Goal: Task Accomplishment & Management: Use online tool/utility

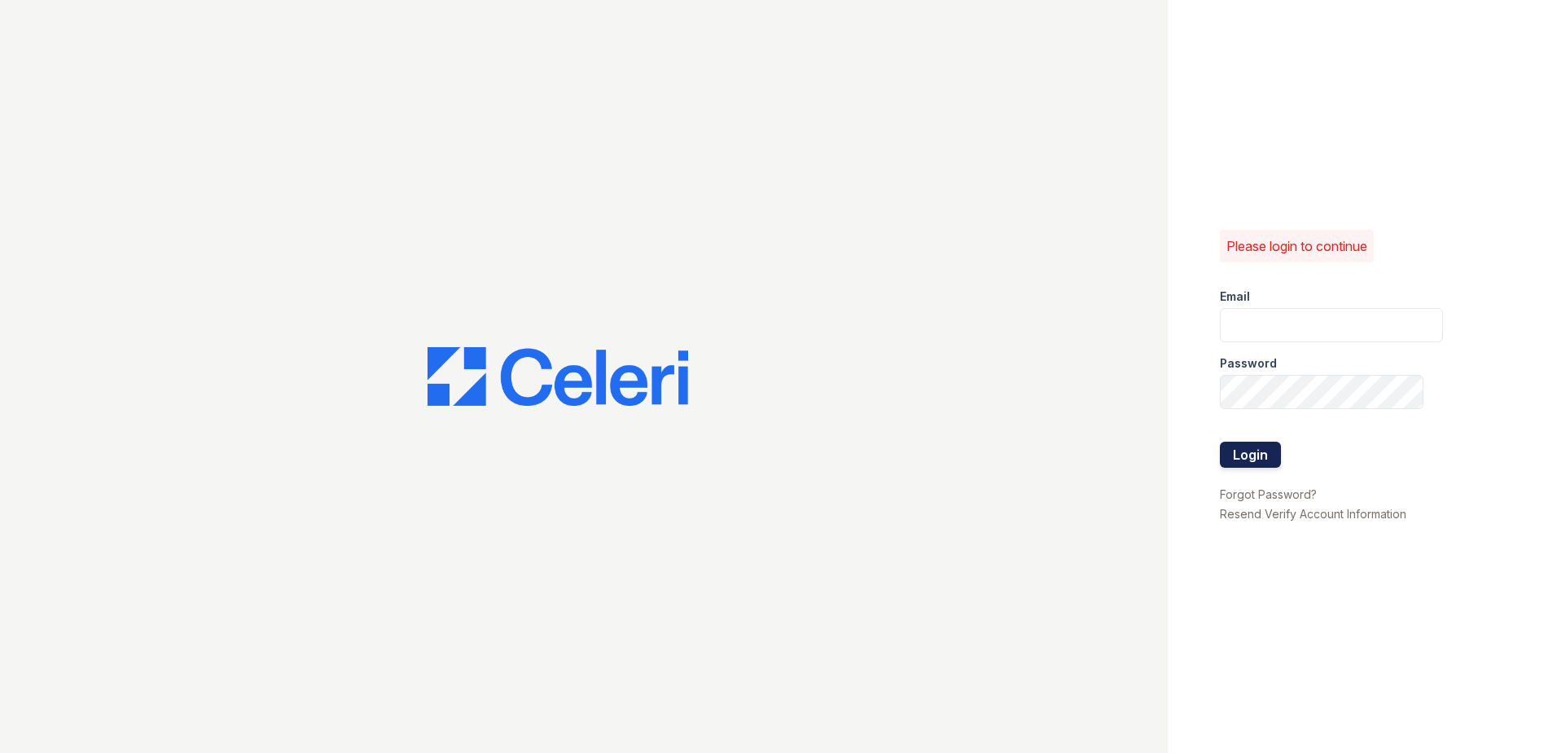
type input "[PERSON_NAME][EMAIL_ADDRESS][PERSON_NAME][DOMAIN_NAME]"
click at [1266, 454] on button "Login" at bounding box center [1250, 454] width 61 height 26
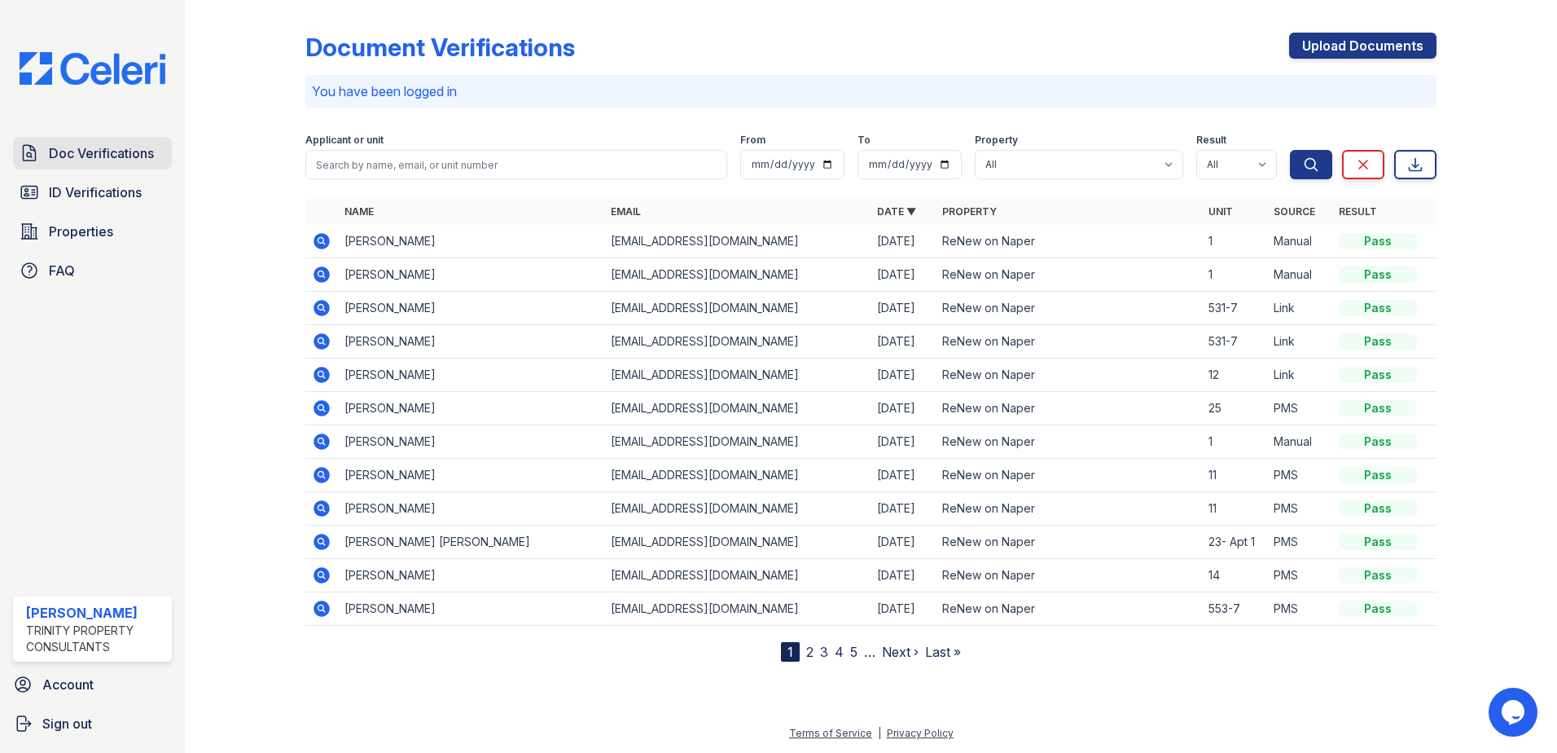
click at [116, 157] on span "Doc Verifications" at bounding box center [101, 153] width 105 height 20
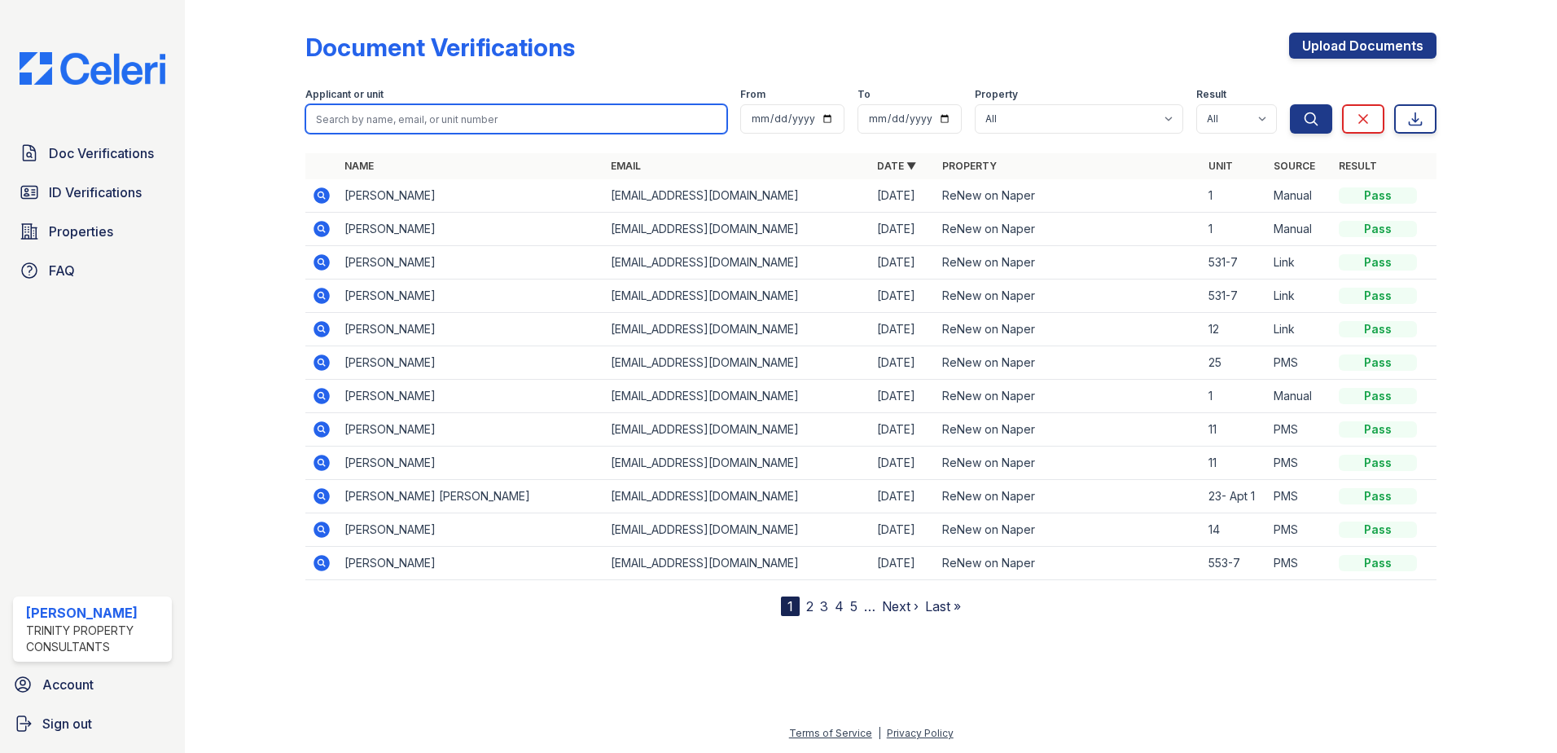
click at [383, 120] on input "search" at bounding box center [516, 118] width 422 height 29
type input "kamila"
click at [1290, 104] on button "Search" at bounding box center [1311, 118] width 42 height 29
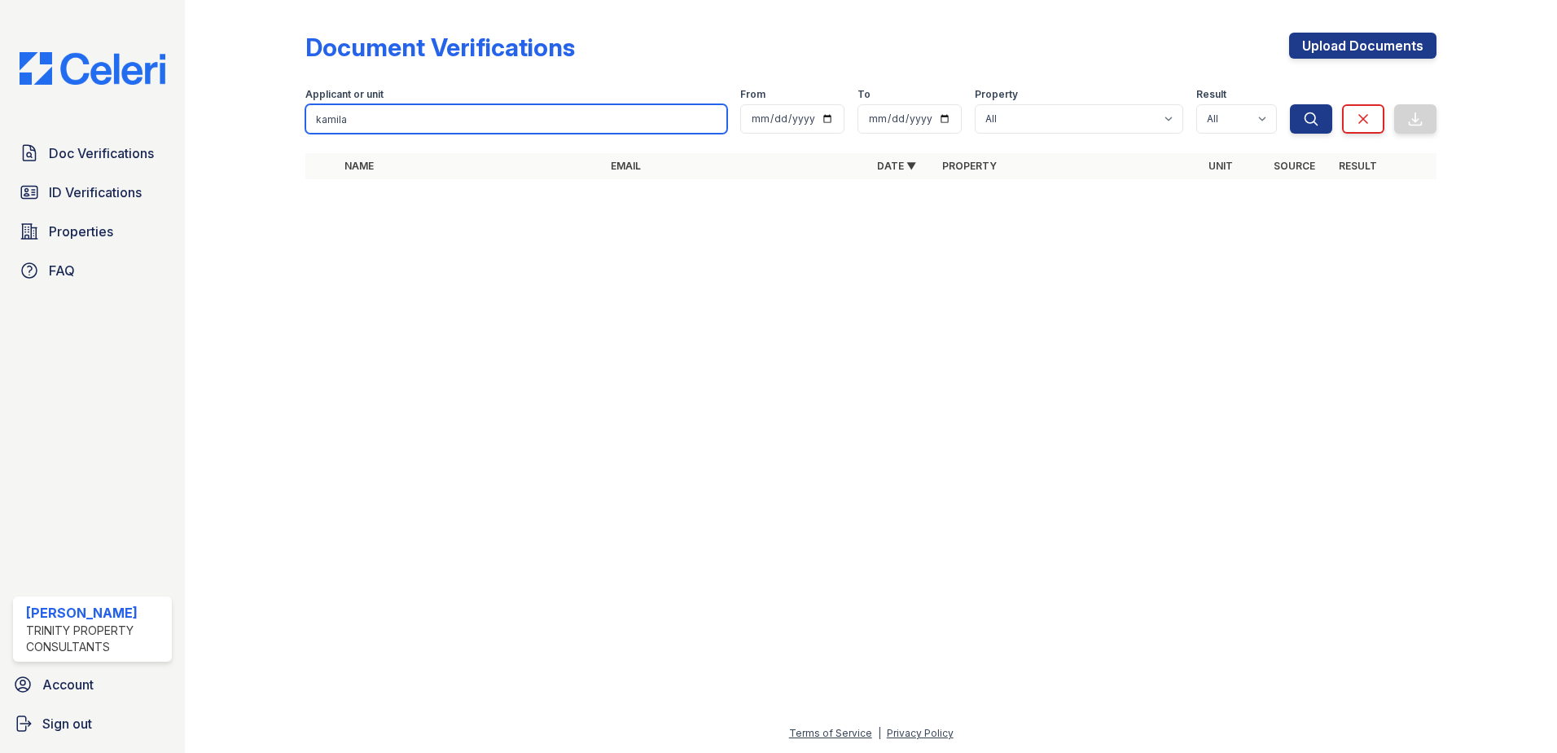
drag, startPoint x: 370, startPoint y: 121, endPoint x: 287, endPoint y: 112, distance: 83.6
click at [287, 112] on div "Document Verifications Upload Documents Filter Applicant or unit kamila From To…" at bounding box center [871, 111] width 1320 height 222
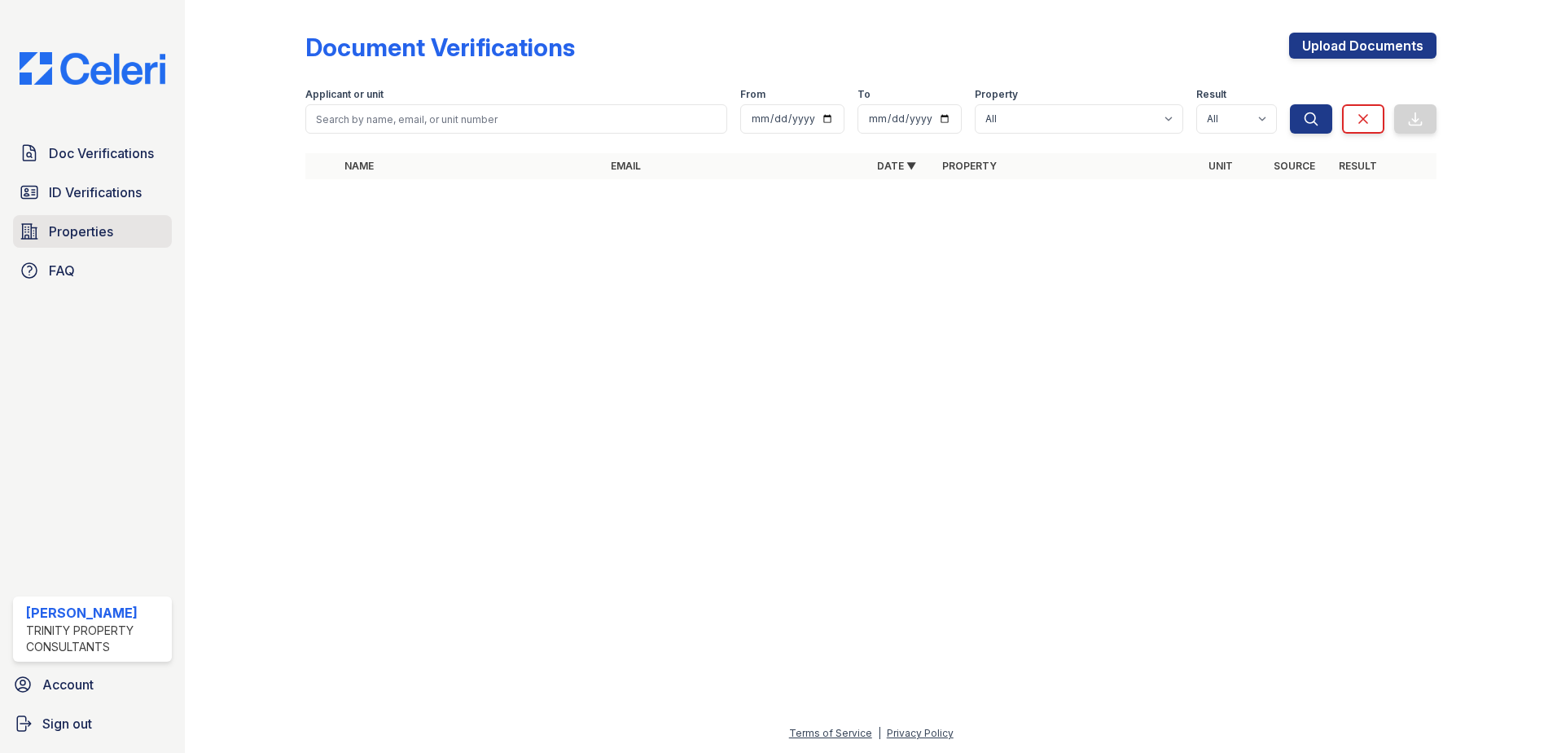
click at [77, 230] on span "Properties" at bounding box center [81, 232] width 64 height 20
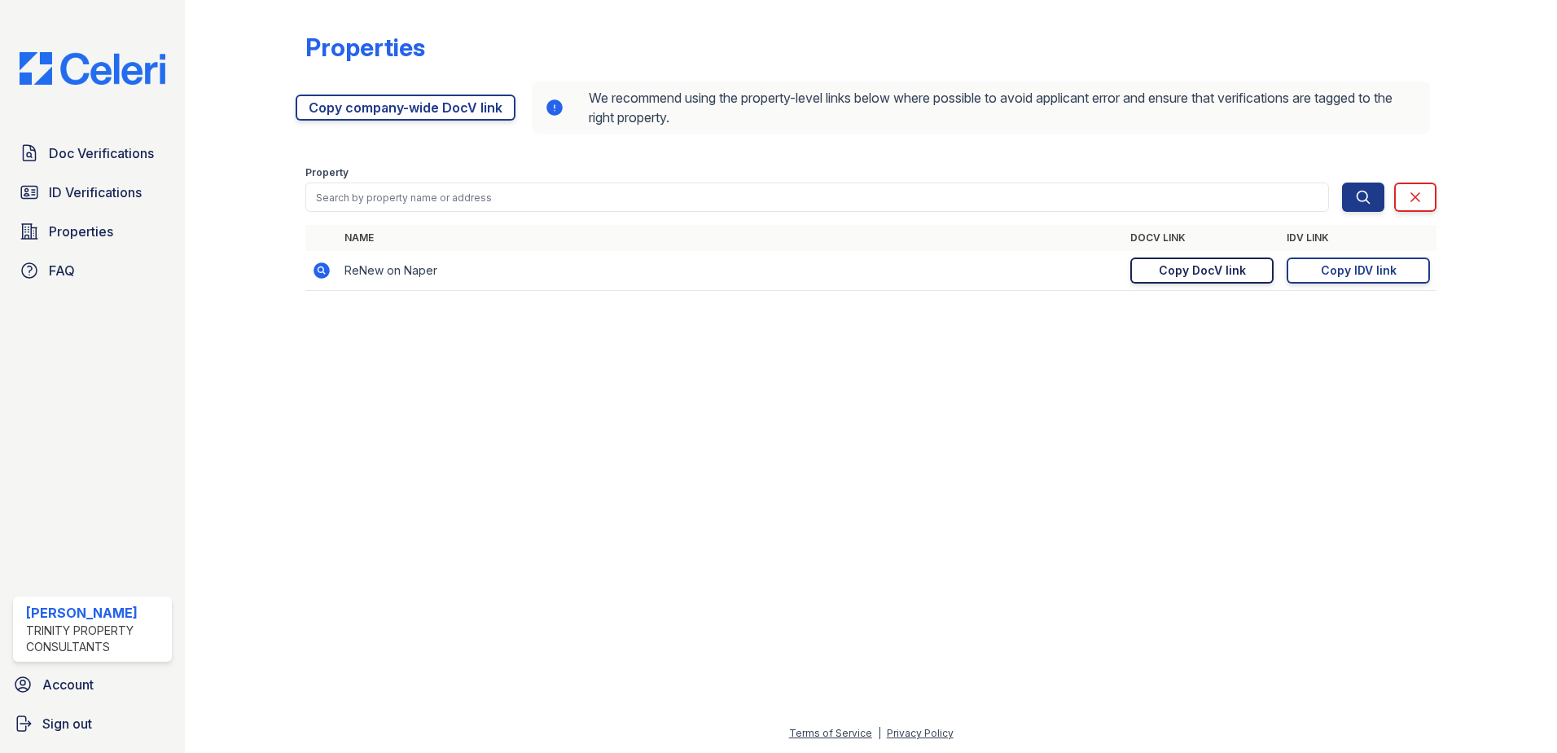
click at [1203, 272] on div "Copy DocV link" at bounding box center [1202, 270] width 87 height 16
drag, startPoint x: 1227, startPoint y: 274, endPoint x: 1211, endPoint y: 273, distance: 16.3
click at [1227, 274] on div "Copy DocV link" at bounding box center [1202, 270] width 87 height 16
click at [1373, 274] on div "Copy IDV link" at bounding box center [1359, 270] width 76 height 16
